Goal: Task Accomplishment & Management: Complete application form

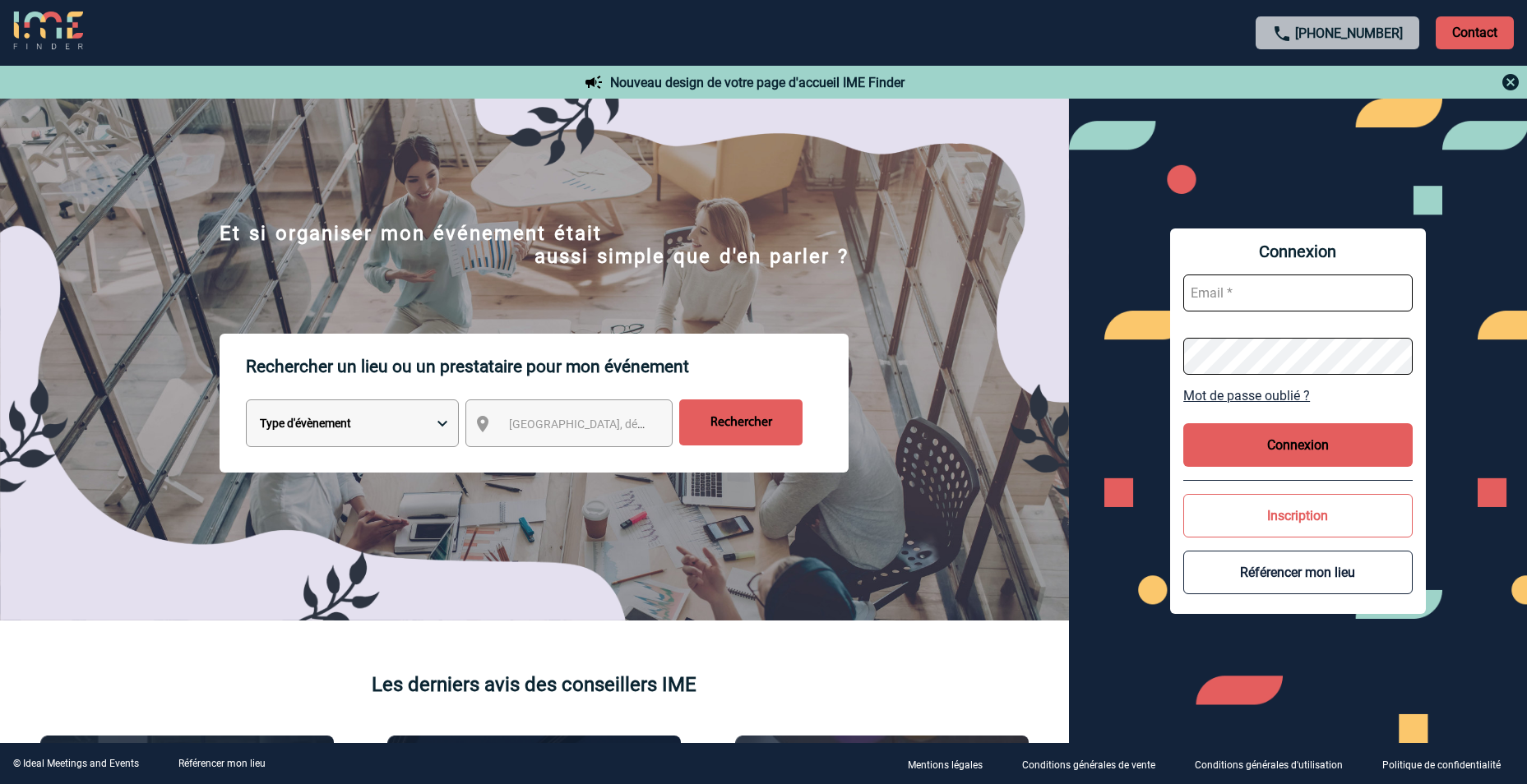
click at [1212, 295] on input "text" at bounding box center [1298, 292] width 230 height 37
paste input "mailto:aline.fischer@st.com"
click at [1319, 454] on button "Connexion" at bounding box center [1298, 445] width 230 height 44
click at [1272, 449] on button "Connexion" at bounding box center [1298, 445] width 230 height 44
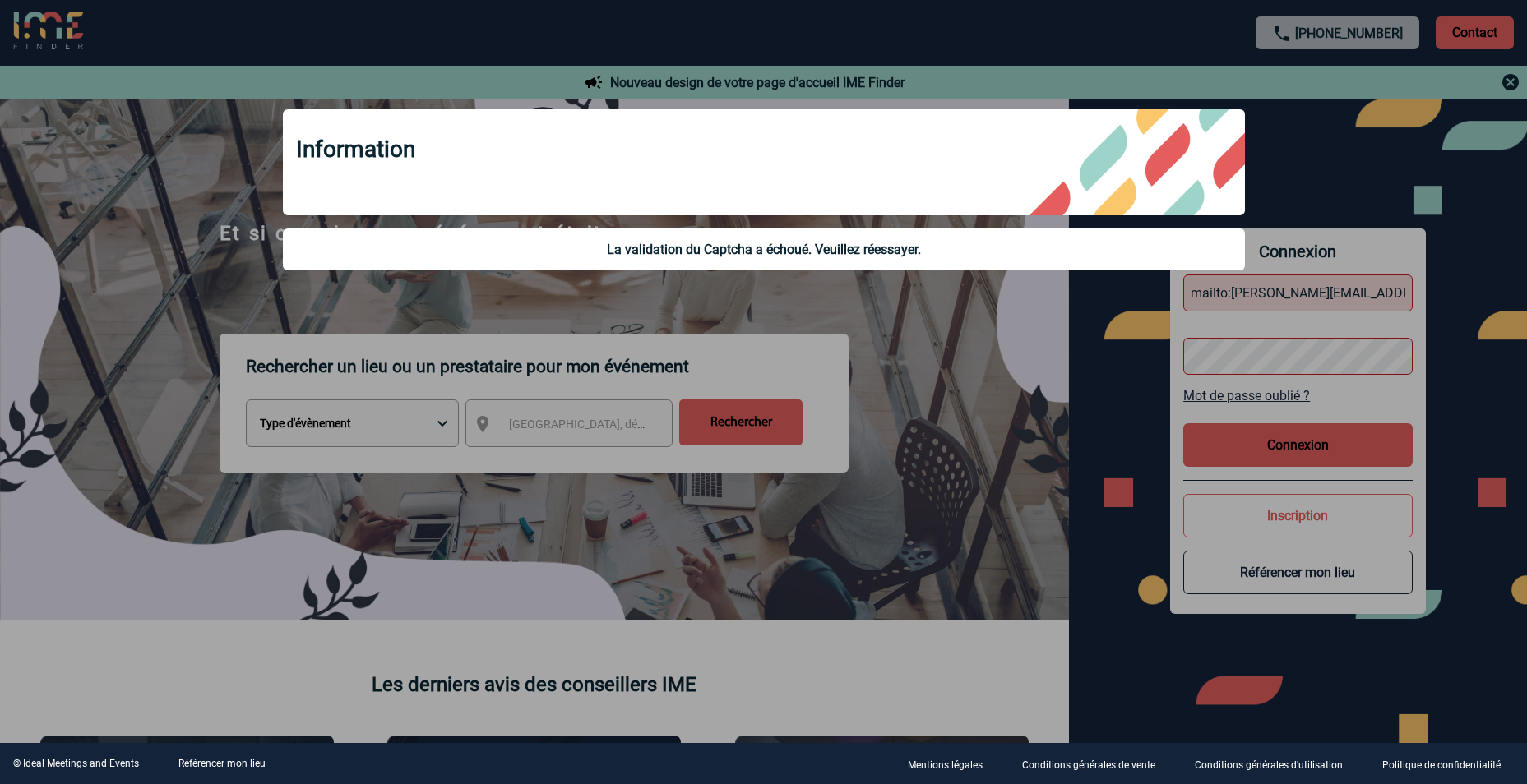
click at [1048, 248] on div "La validation du Captcha a échoué. Veuillez réessayer." at bounding box center [764, 250] width 936 height 16
click at [829, 330] on div at bounding box center [764, 392] width 1527 height 784
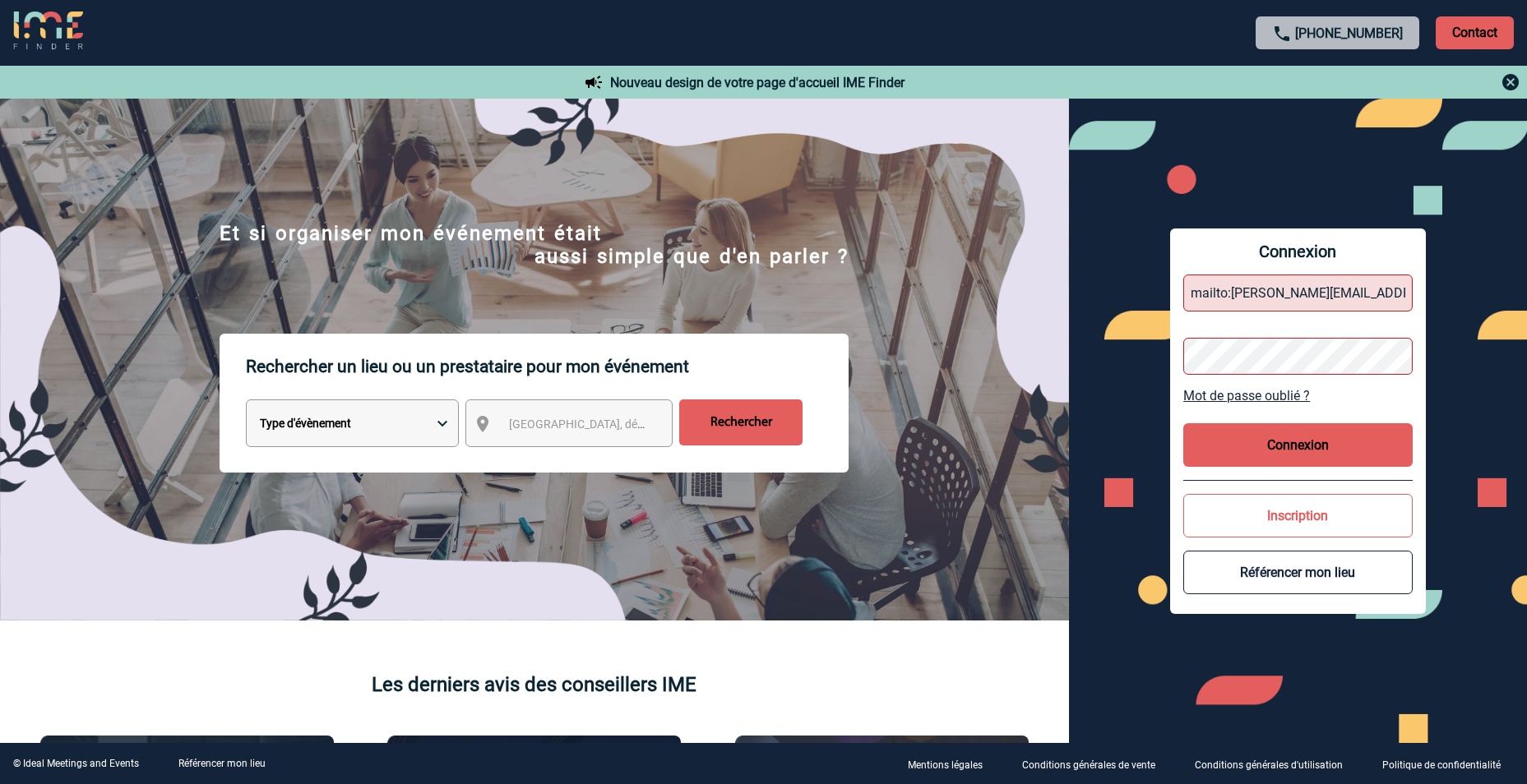
click at [1295, 349] on body "+33 1 45 72 07 14 Contact Contact Nouveau design de votre page d'accueil IME Fi…" at bounding box center [764, 392] width 1527 height 784
drag, startPoint x: 1231, startPoint y: 295, endPoint x: 934, endPoint y: 300, distance: 297.0
type input "aline.fischer@st.com"
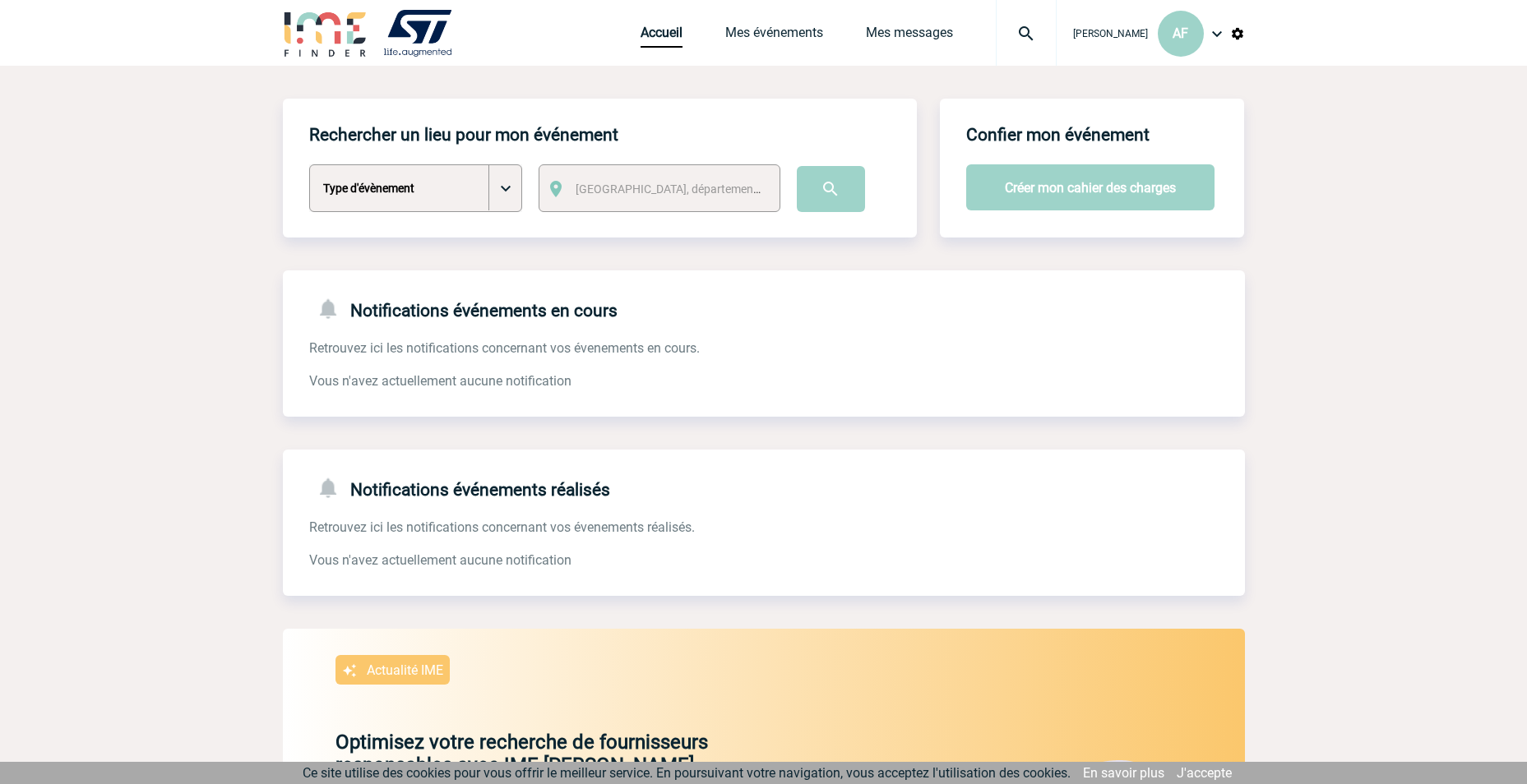
click at [410, 196] on select "Type d'évènement Séminaire avec nuitée Séminaire sans nuitée Repas de groupe Te…" at bounding box center [415, 188] width 213 height 47
select select "4"
click at [309, 166] on select "Type d'évènement Séminaire avec nuitée Séminaire sans nuitée Repas de groupe Te…" at bounding box center [415, 188] width 213 height 47
click at [615, 185] on span "Ville, département, région..." at bounding box center [690, 189] width 229 height 13
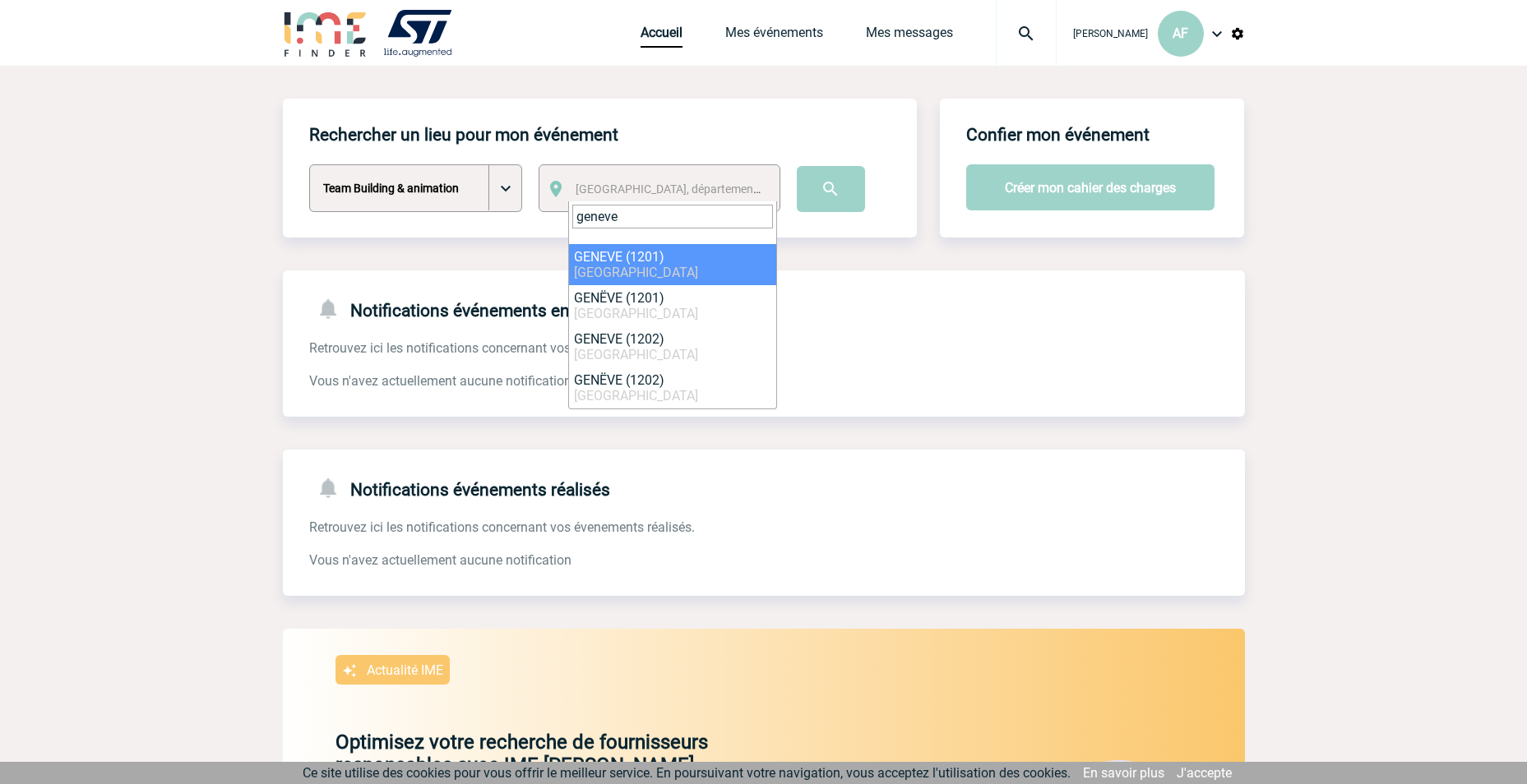
type input "geneve"
select select "309703"
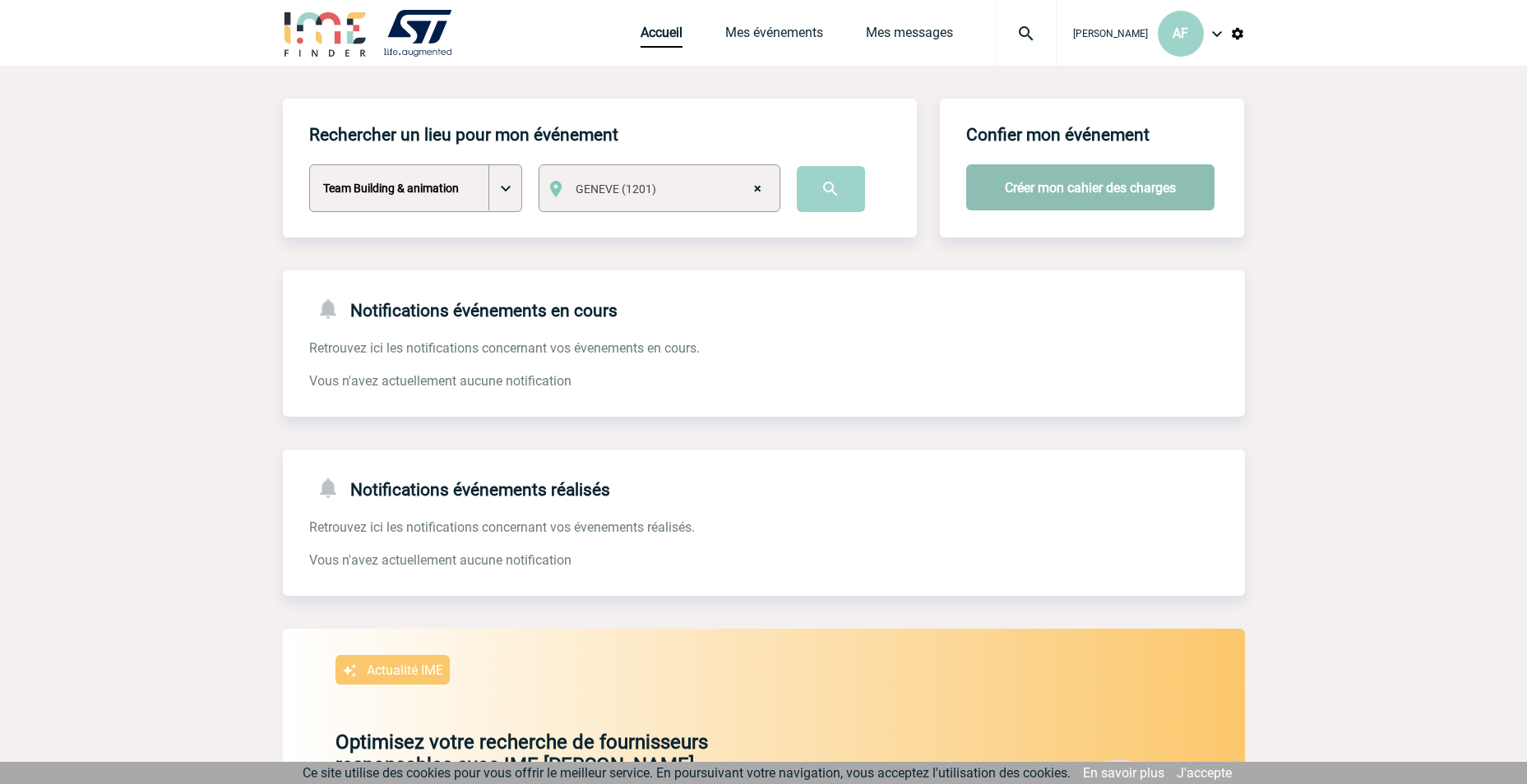
click at [1030, 199] on button "Créer mon cahier des charges" at bounding box center [1090, 187] width 249 height 46
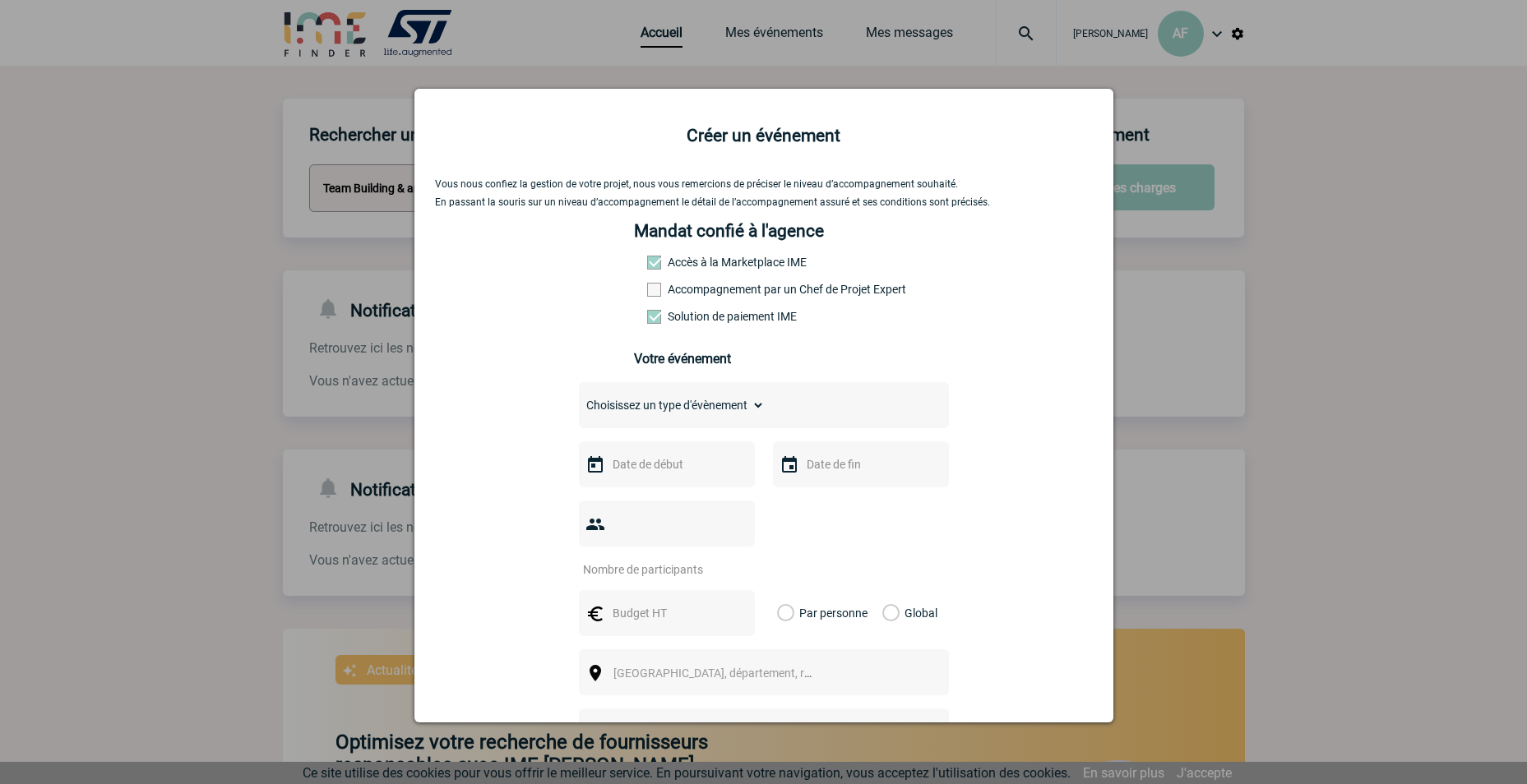
click at [656, 288] on label "Accompagnement par un Chef de Projet Expert" at bounding box center [683, 289] width 72 height 13
click at [0, 0] on input "Accompagnement par un Chef de Projet Expert" at bounding box center [0, 0] width 0 height 0
click at [658, 417] on select "Choisissez un type d'évènement Séminaire avec nuitée Séminaire sans nuitée Repa…" at bounding box center [672, 405] width 185 height 23
select select "4"
click at [579, 398] on select "Choisissez un type d'évènement Séminaire avec nuitée Séminaire sans nuitée Repa…" at bounding box center [672, 405] width 185 height 23
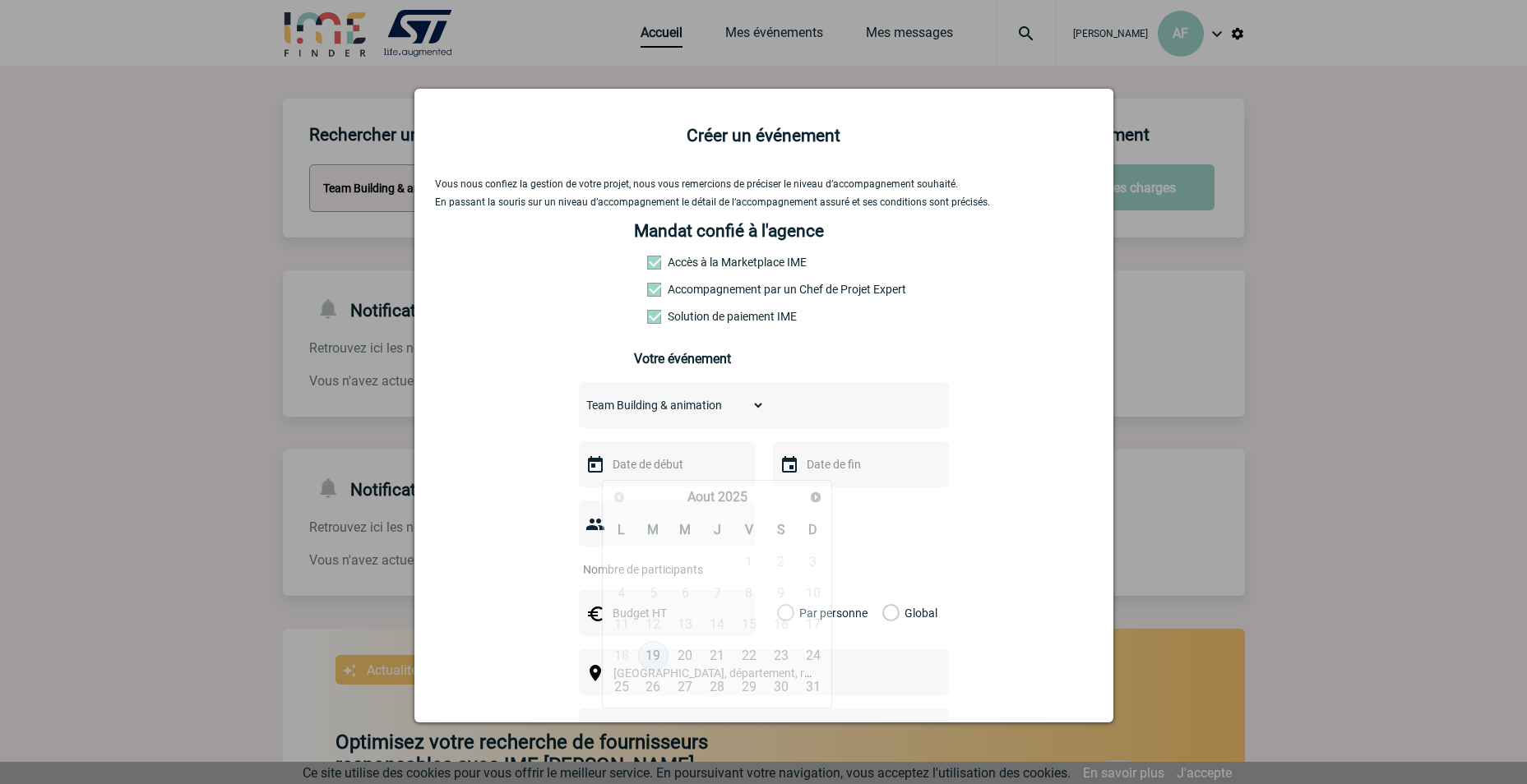
click at [649, 475] on input "text" at bounding box center [665, 464] width 114 height 22
click at [816, 499] on span "Suivant" at bounding box center [816, 497] width 13 height 13
click at [682, 621] on link "17" at bounding box center [685, 624] width 30 height 29
type input "17-09-2025"
click at [822, 475] on input "text" at bounding box center [859, 464] width 114 height 22
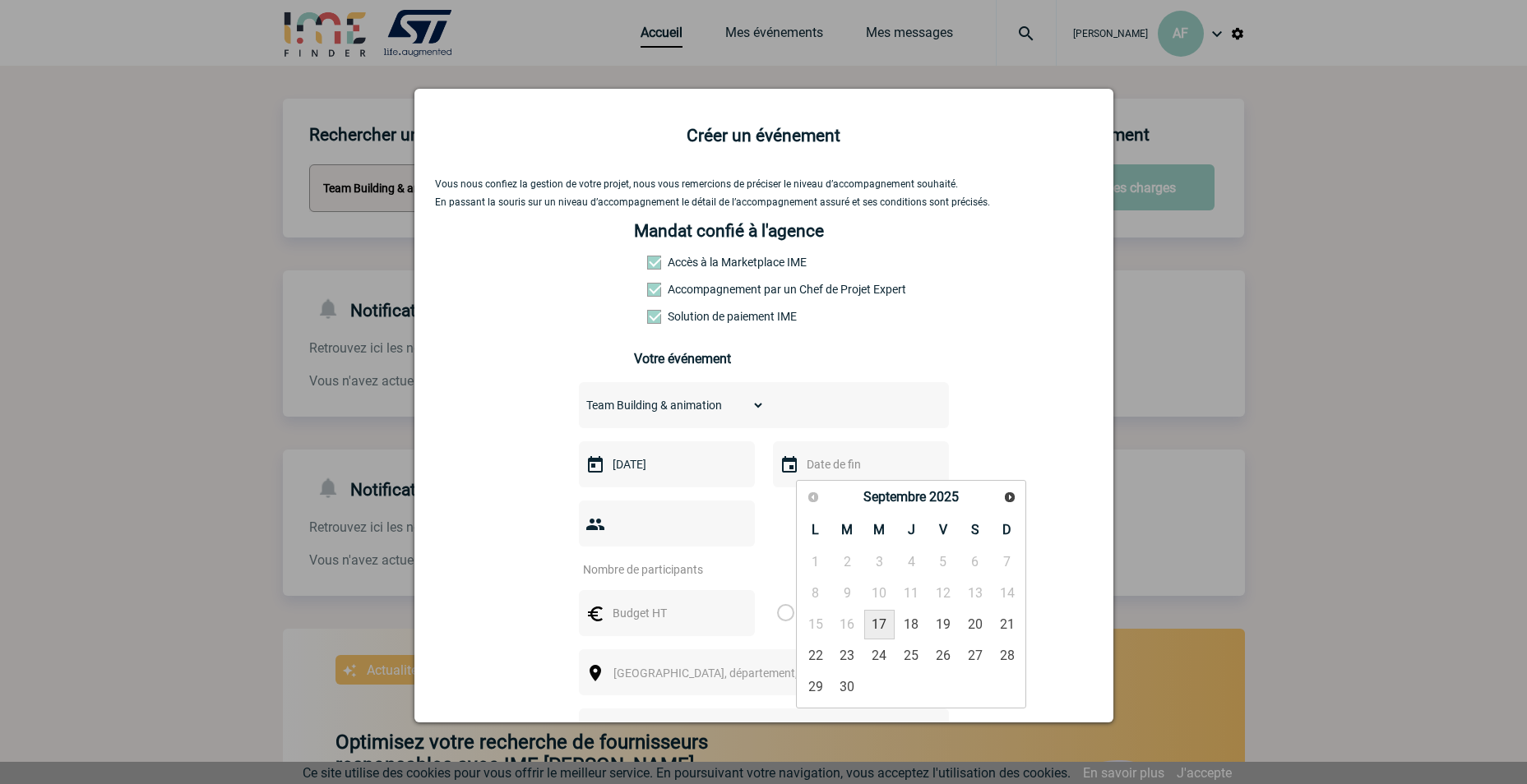
drag, startPoint x: 879, startPoint y: 628, endPoint x: 869, endPoint y: 625, distance: 10.4
click at [878, 628] on link "17" at bounding box center [880, 624] width 30 height 29
type input "17-09-2025"
click at [648, 559] on input "number" at bounding box center [656, 569] width 154 height 22
type input "20"
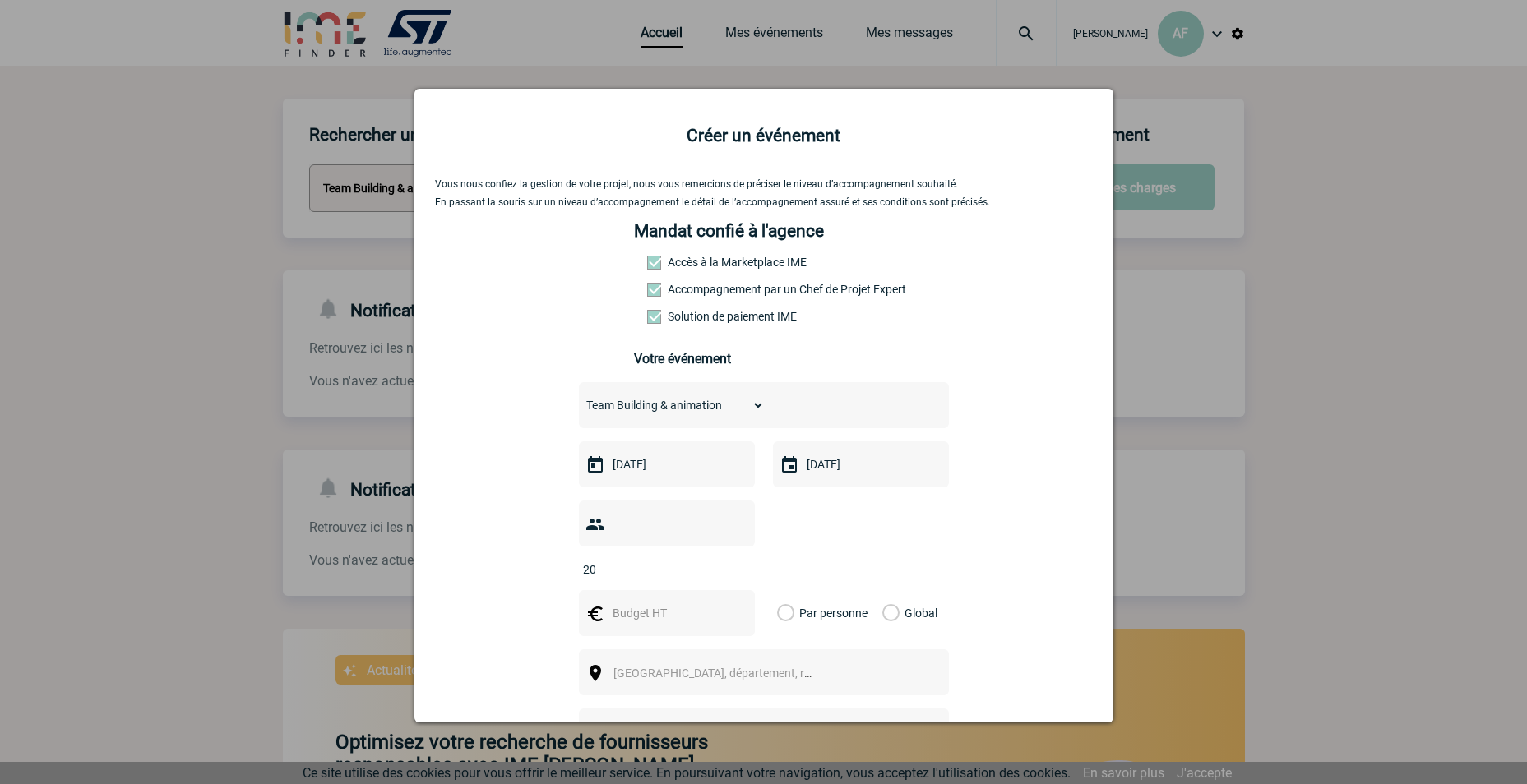
click at [695, 602] on input "text" at bounding box center [665, 613] width 114 height 22
click at [708, 602] on input "text" at bounding box center [665, 613] width 114 height 22
type input "4000"
click at [710, 662] on span "Ville, département, région..." at bounding box center [720, 673] width 226 height 23
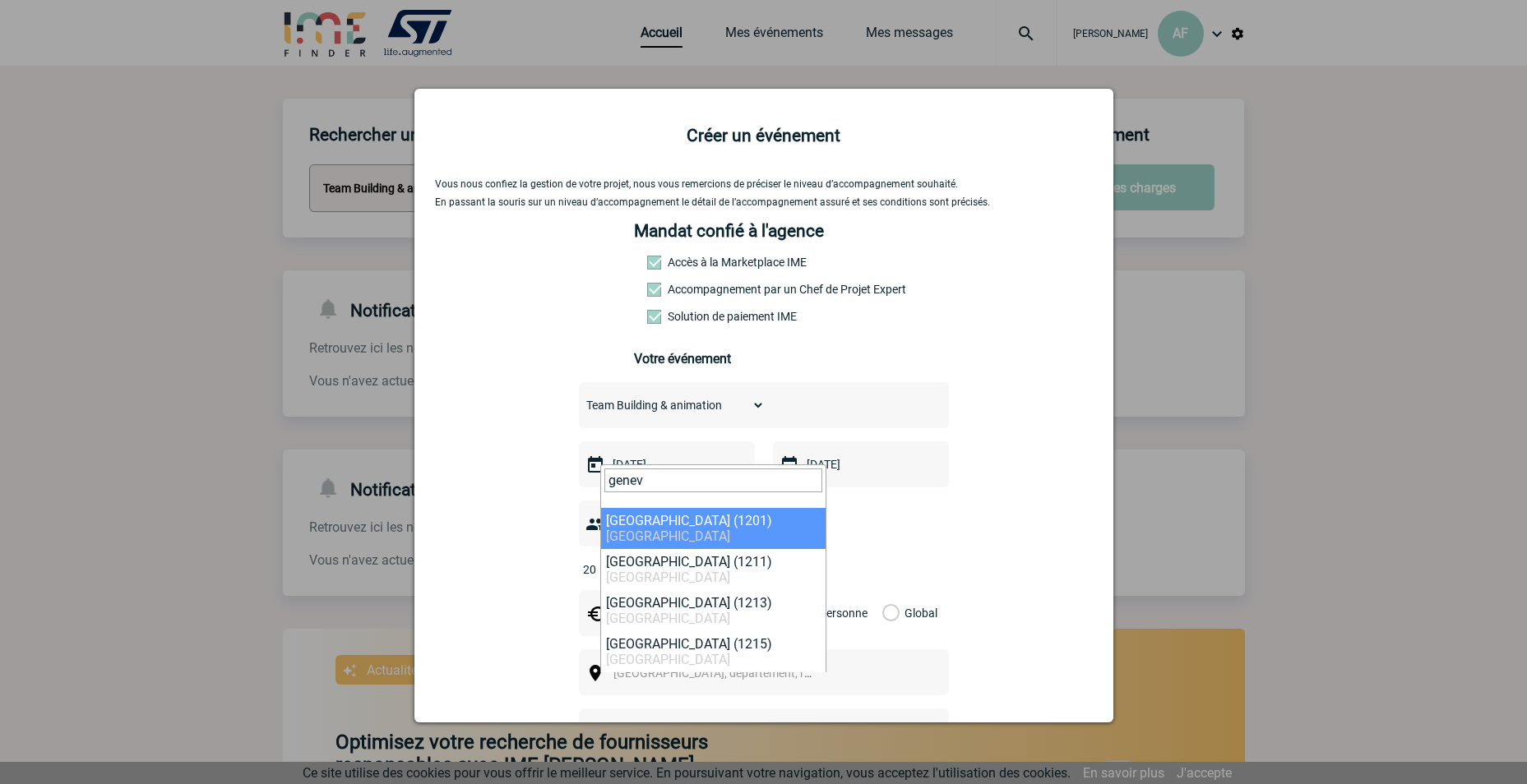
type input "genev"
select select "309702"
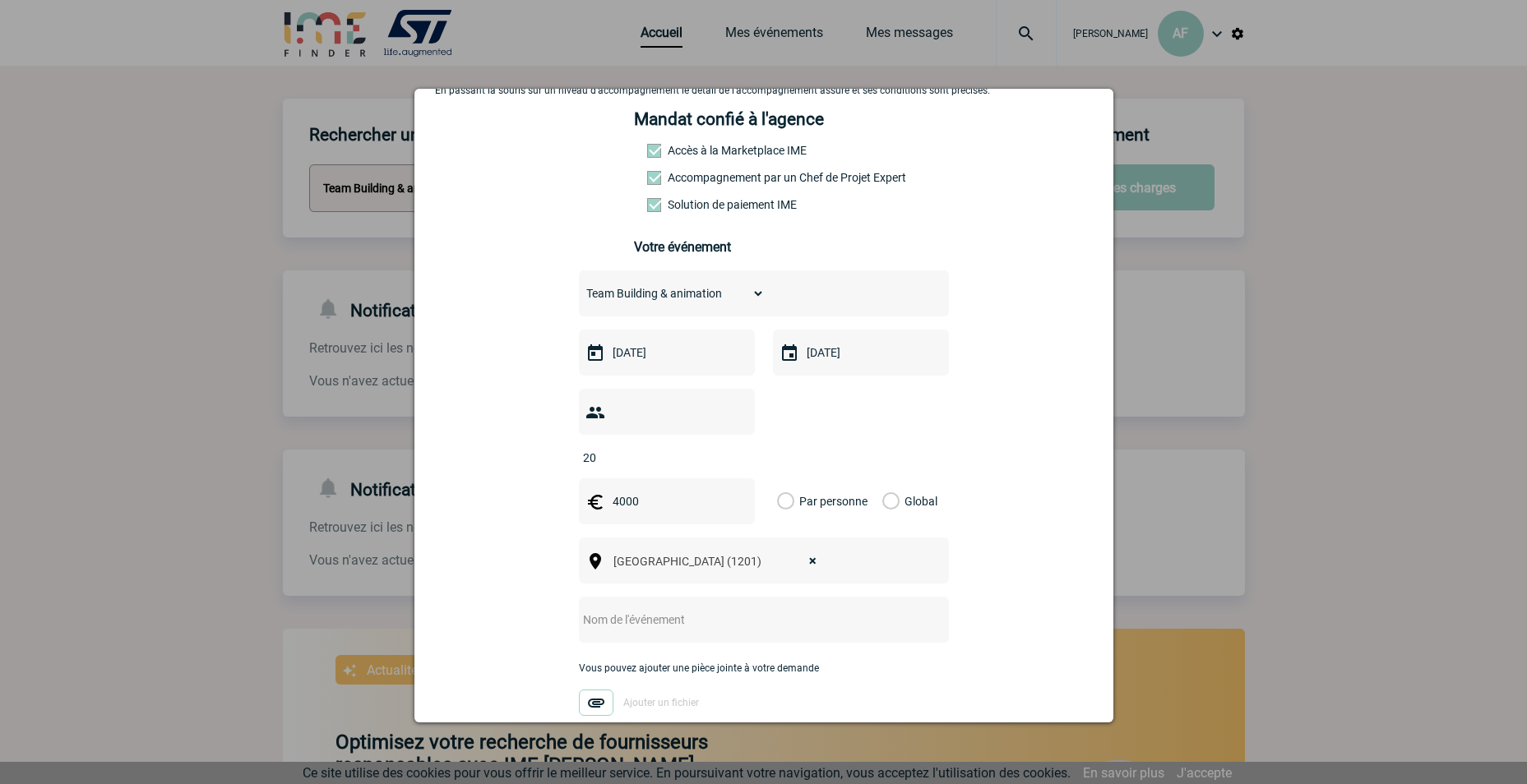
scroll to position [165, 0]
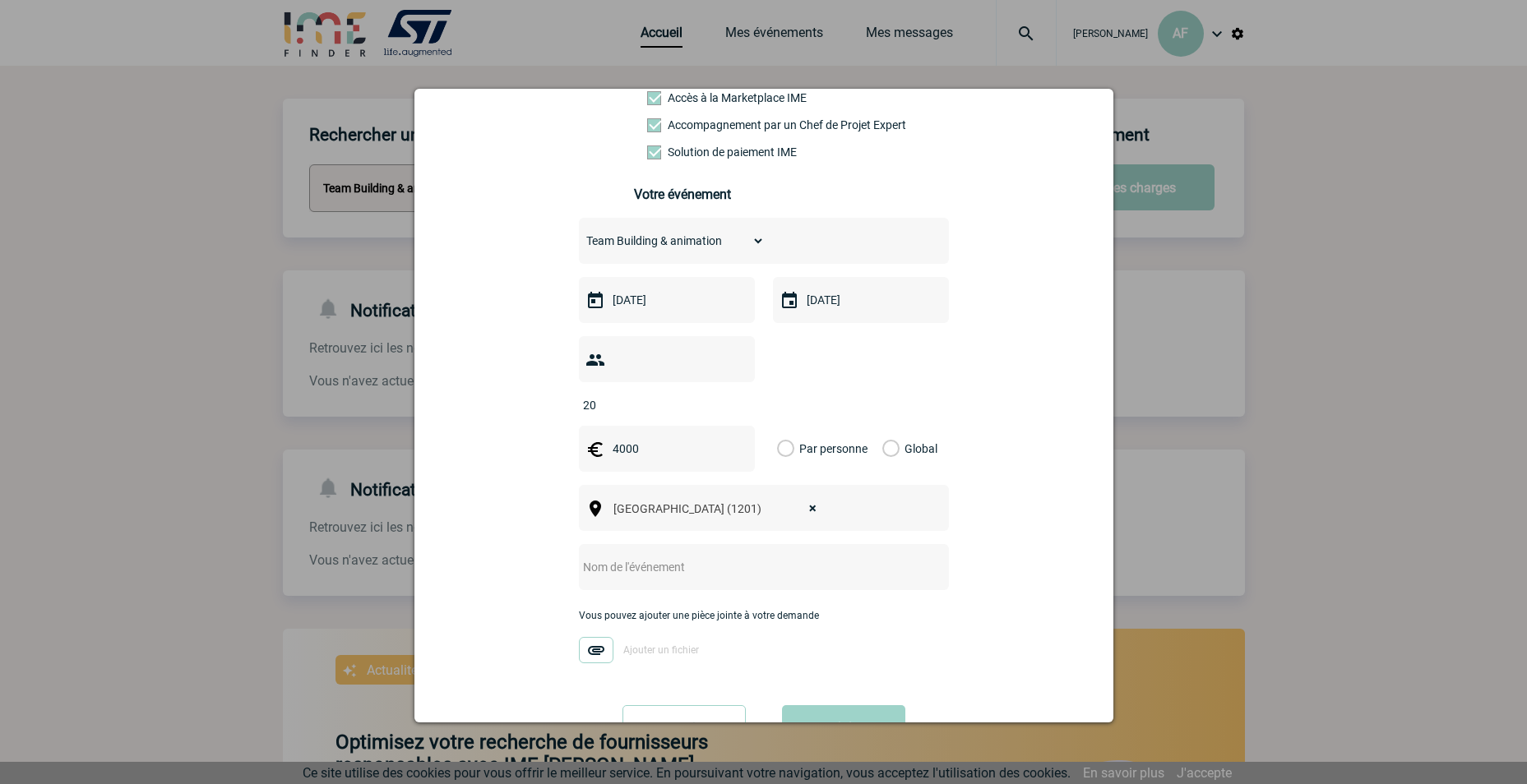
click at [689, 556] on input "text" at bounding box center [742, 566] width 326 height 22
type input "T"
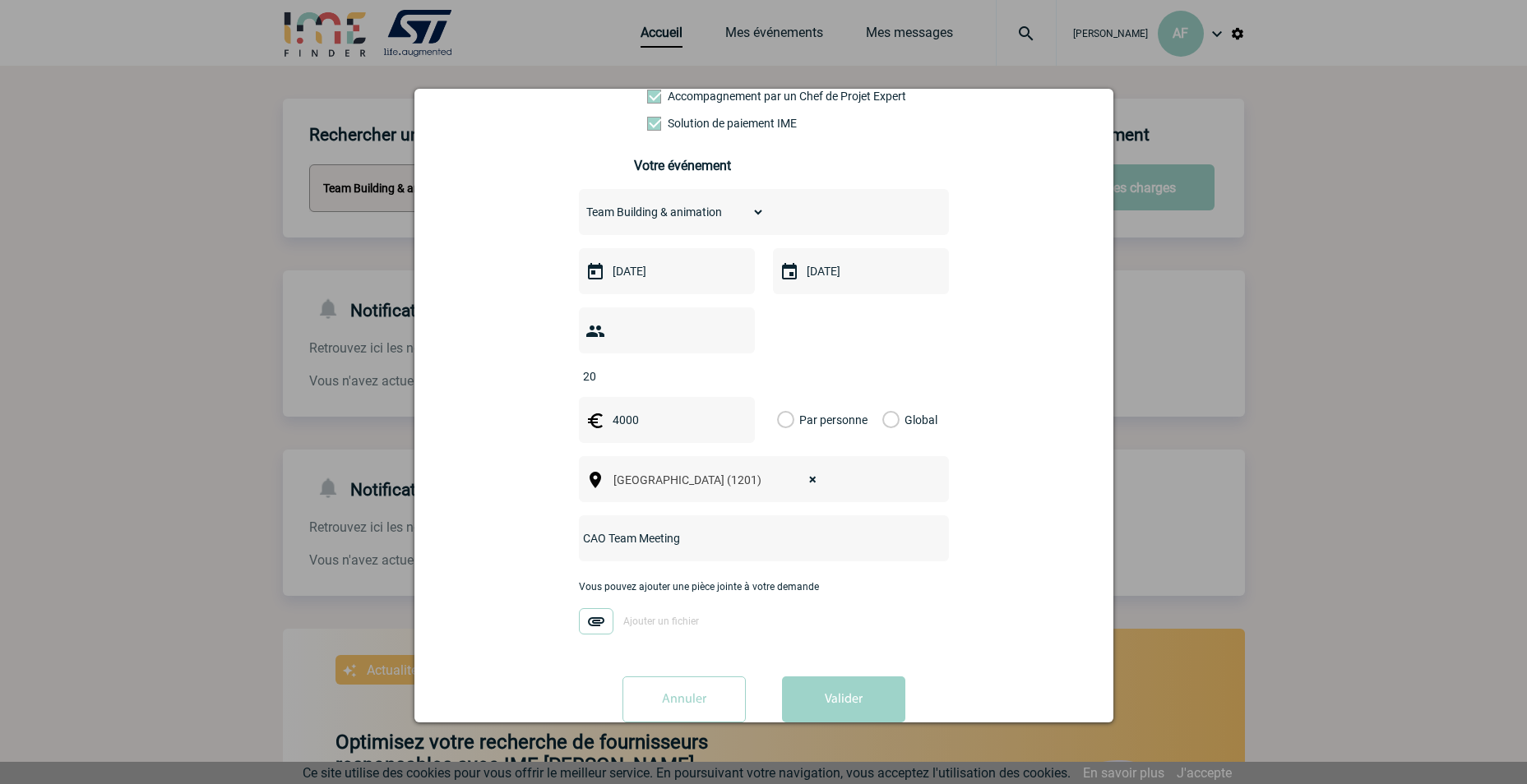
scroll to position [204, 0]
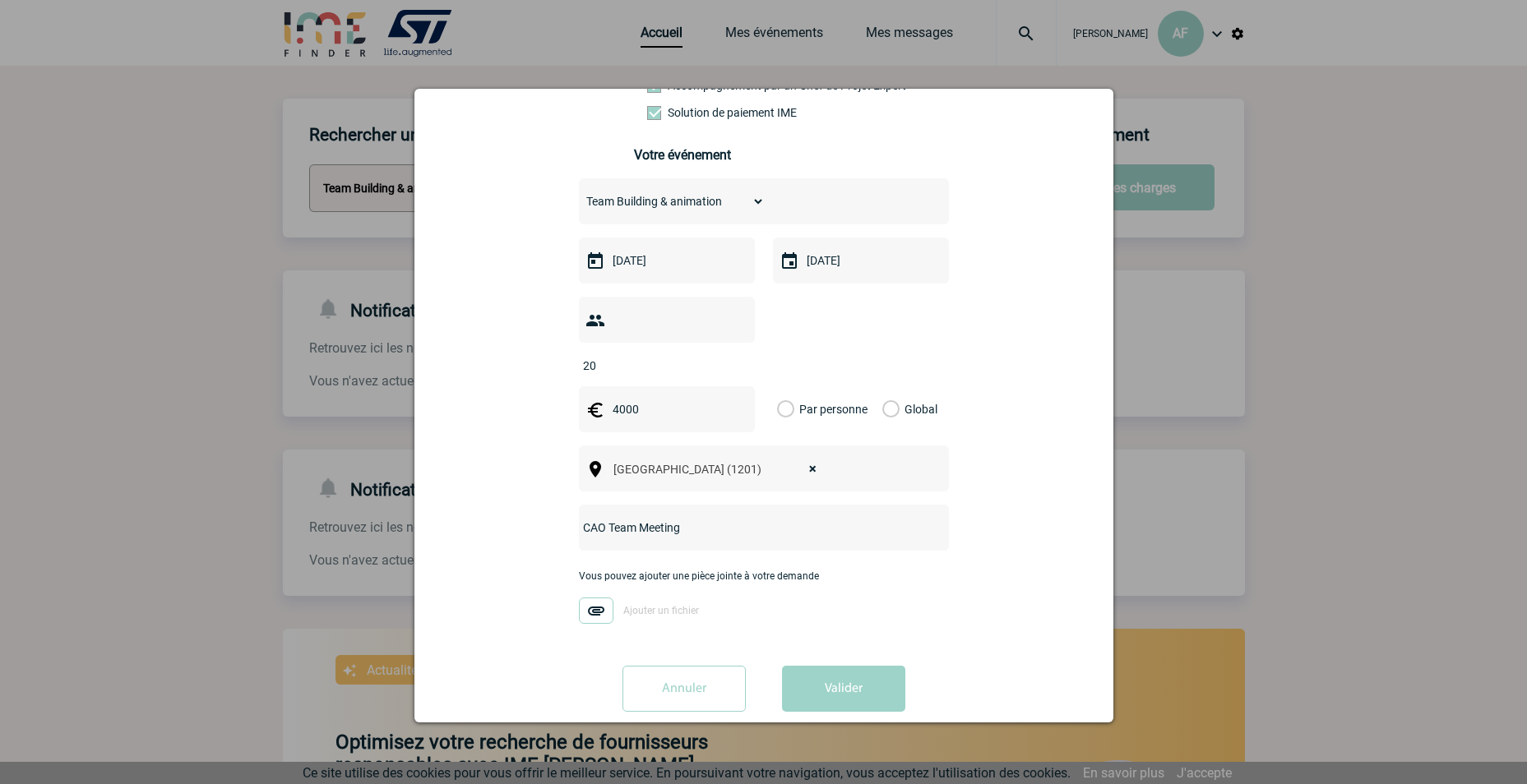
type input "CAO Team Meeting"
click at [887, 387] on label "Global" at bounding box center [887, 409] width 10 height 46
click at [0, 0] on input "Global" at bounding box center [0, 0] width 0 height 0
click at [845, 666] on button "Valider" at bounding box center [844, 688] width 123 height 46
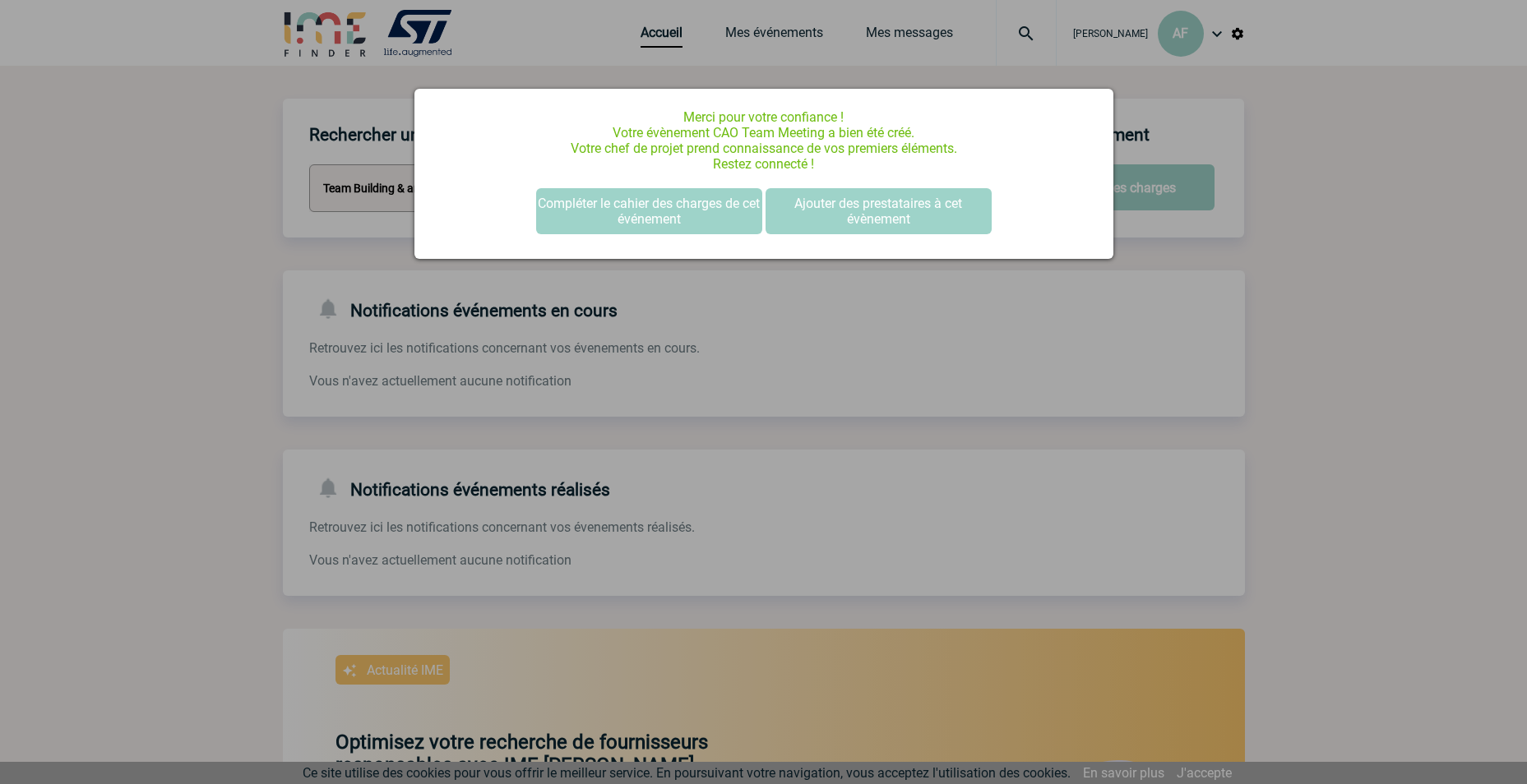
scroll to position [0, 0]
click at [637, 217] on button "Compléter le cahier des charges de cet événement" at bounding box center [649, 211] width 226 height 46
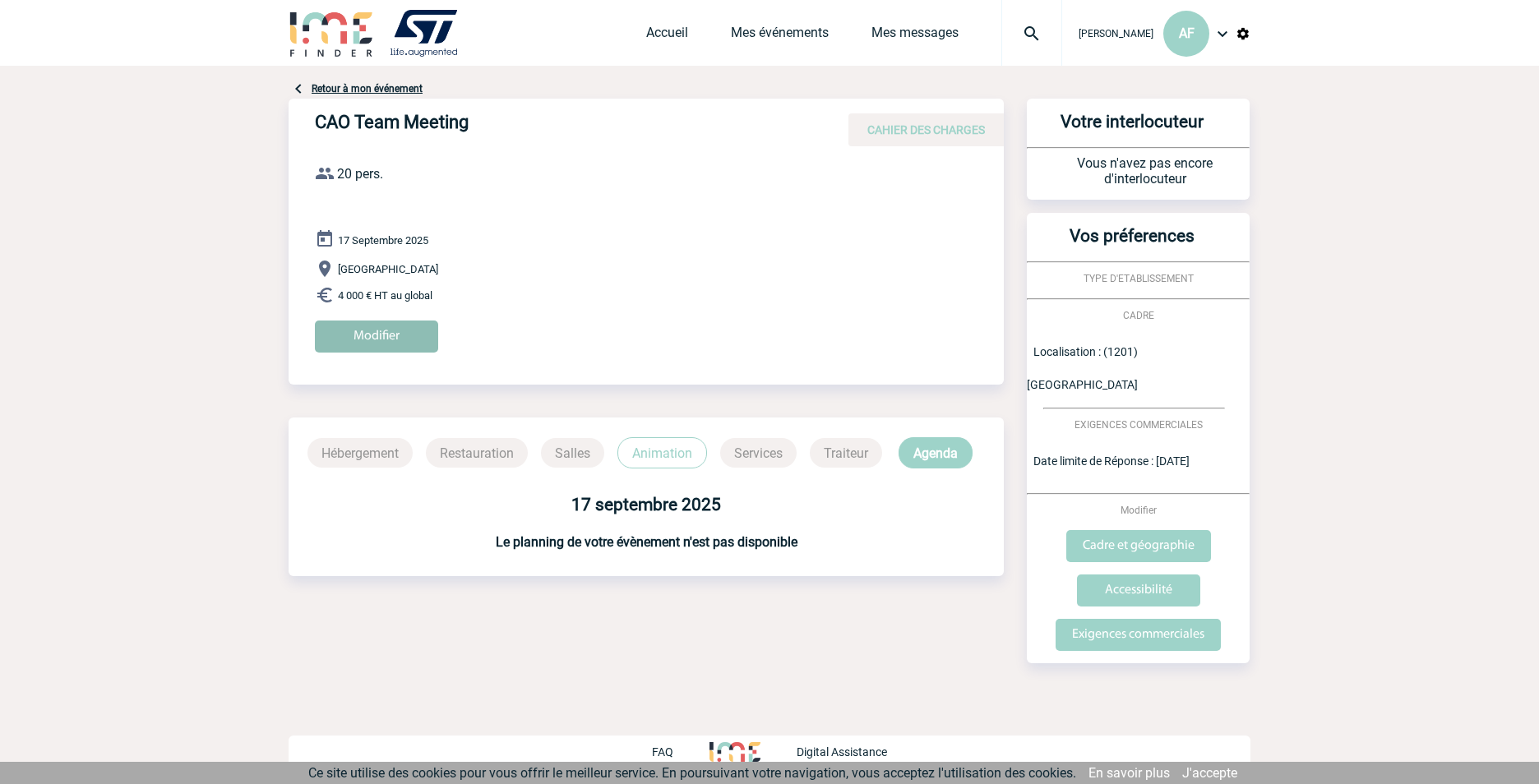
click at [402, 333] on input "Modifier" at bounding box center [376, 337] width 123 height 32
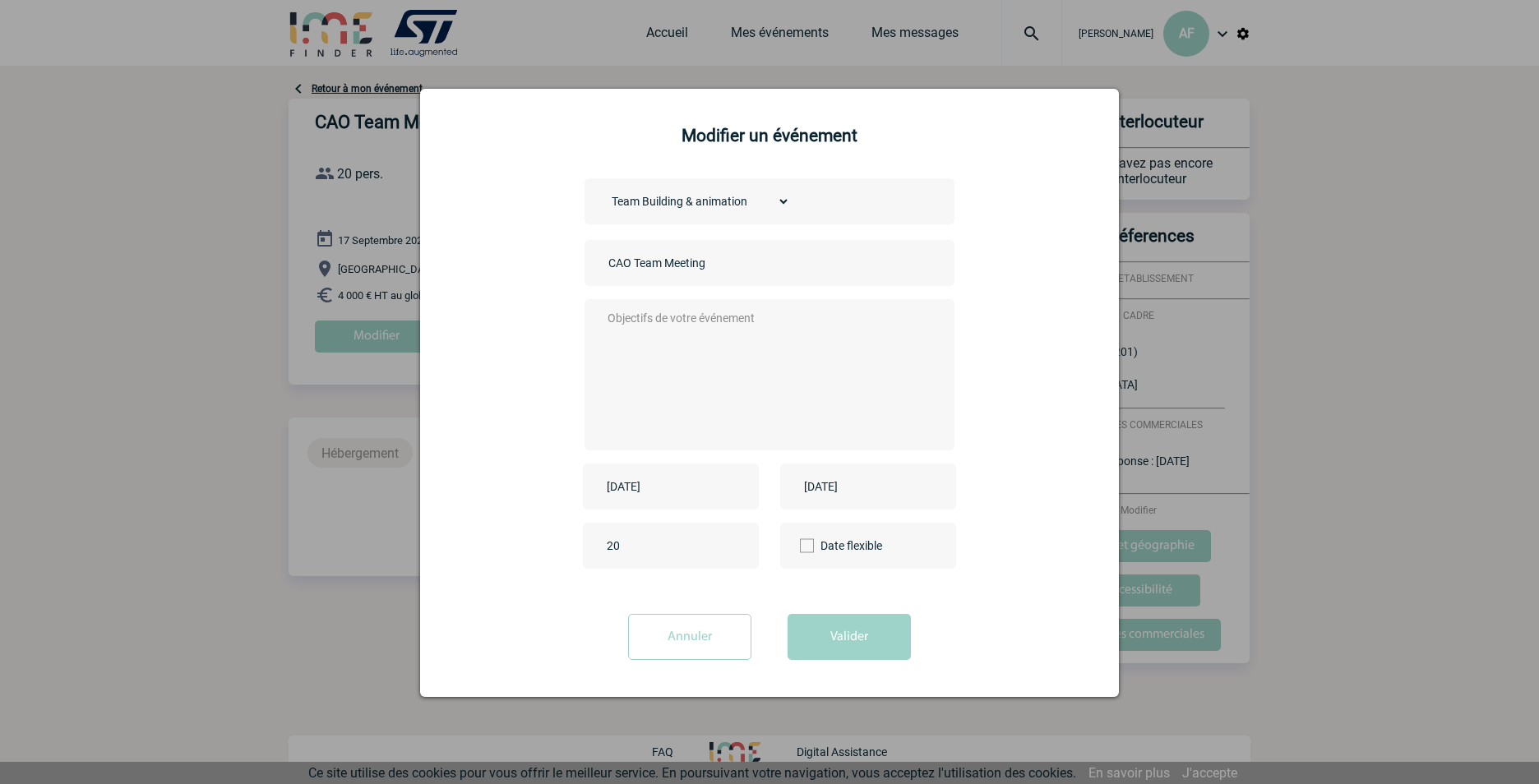
click at [702, 550] on input "20" at bounding box center [679, 546] width 154 height 22
click at [704, 648] on input "Annuler" at bounding box center [690, 636] width 123 height 46
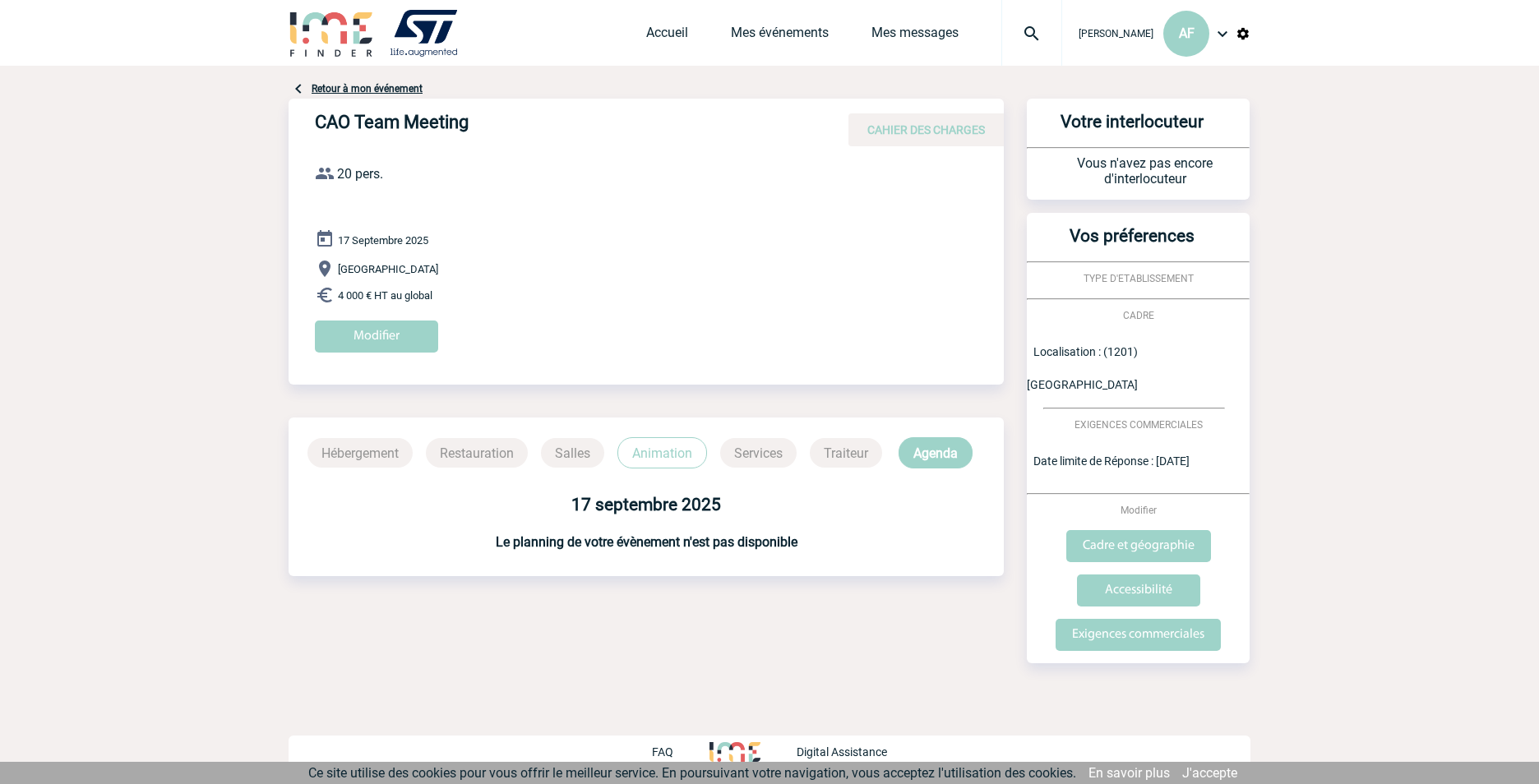
click at [936, 453] on p "Agenda" at bounding box center [936, 452] width 74 height 31
